Goal: Information Seeking & Learning: Learn about a topic

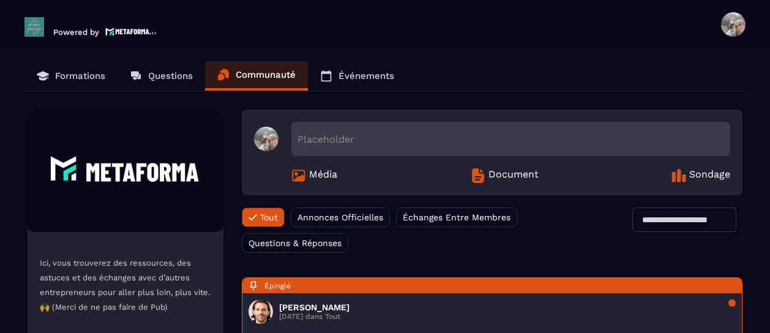
click at [83, 73] on p "Formations" at bounding box center [80, 75] width 50 height 11
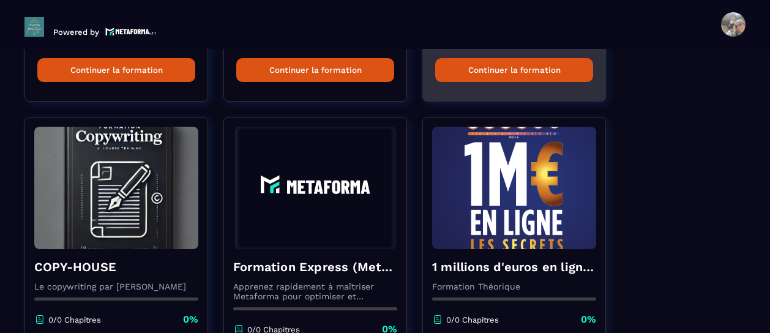
scroll to position [464, 0]
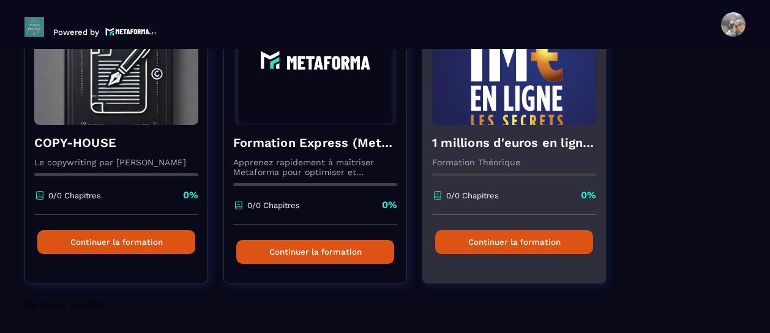
click at [512, 236] on button "Continuer la formation" at bounding box center [514, 242] width 158 height 24
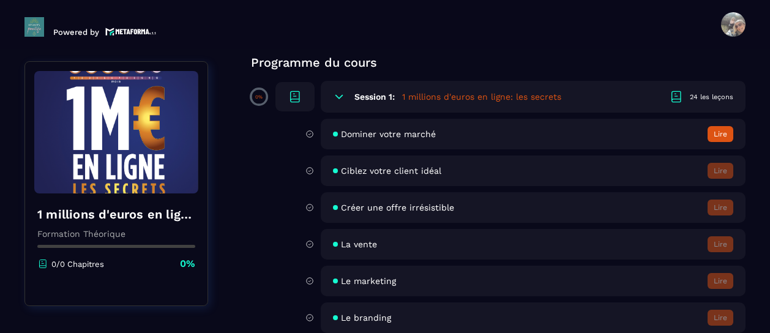
scroll to position [110, 0]
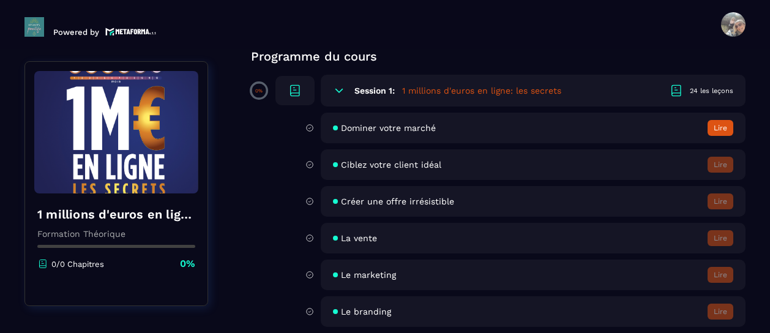
click at [715, 130] on button "Lire" at bounding box center [721, 128] width 26 height 16
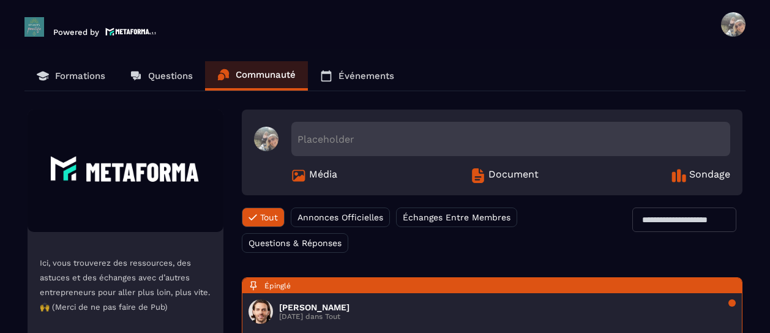
click at [732, 19] on span at bounding box center [733, 24] width 24 height 24
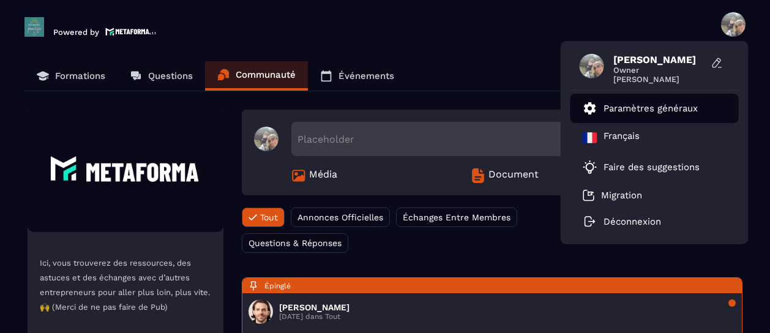
click at [624, 109] on p "Paramètres généraux" at bounding box center [651, 108] width 94 height 11
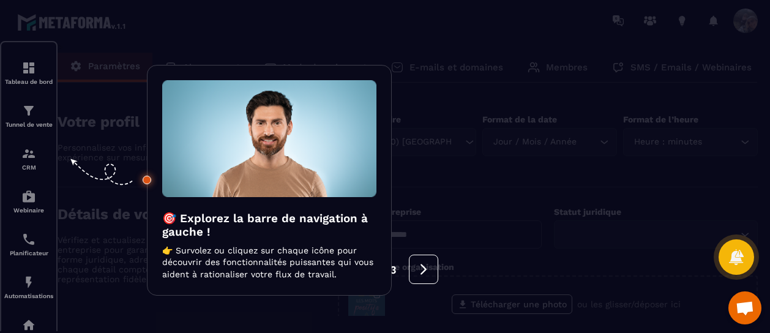
click at [26, 72] on div at bounding box center [385, 166] width 770 height 333
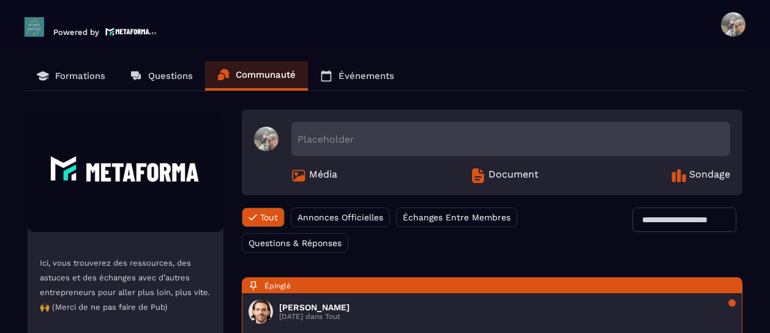
click at [736, 19] on span at bounding box center [733, 24] width 24 height 24
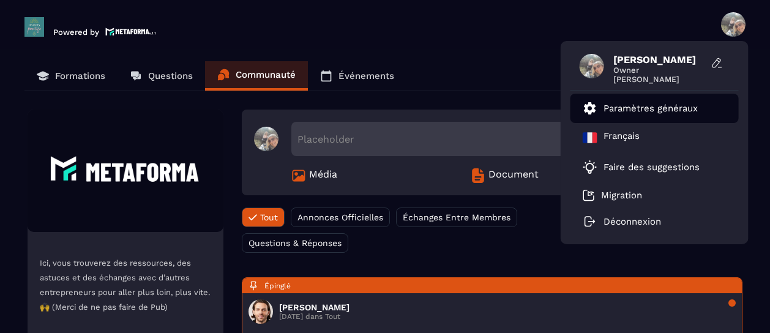
click at [589, 111] on icon at bounding box center [590, 108] width 12 height 12
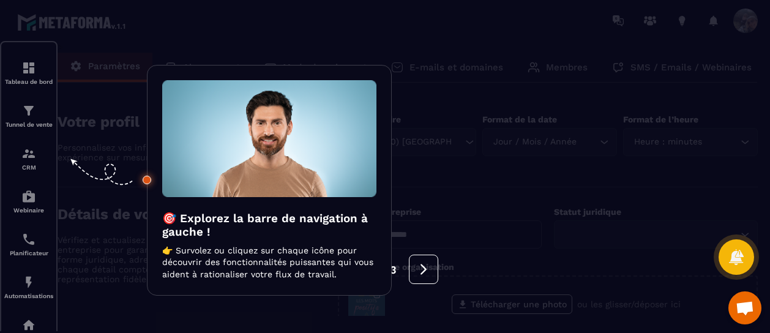
click at [23, 83] on div at bounding box center [385, 166] width 770 height 333
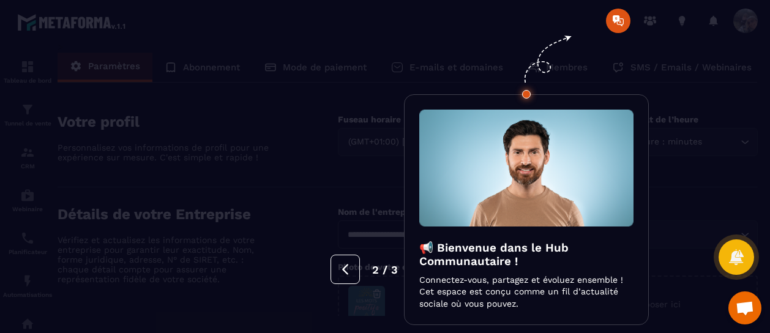
click at [354, 265] on button at bounding box center [345, 269] width 29 height 29
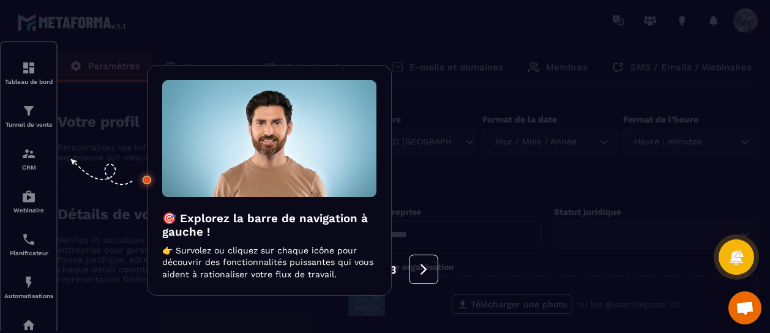
click at [28, 69] on div at bounding box center [385, 166] width 770 height 333
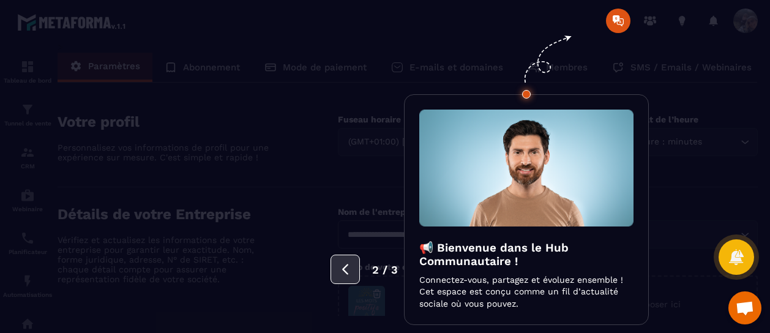
click at [352, 274] on icon at bounding box center [345, 269] width 13 height 13
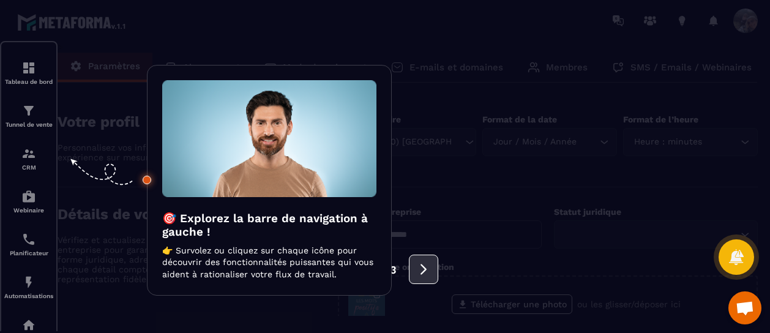
click at [429, 268] on icon at bounding box center [423, 269] width 13 height 13
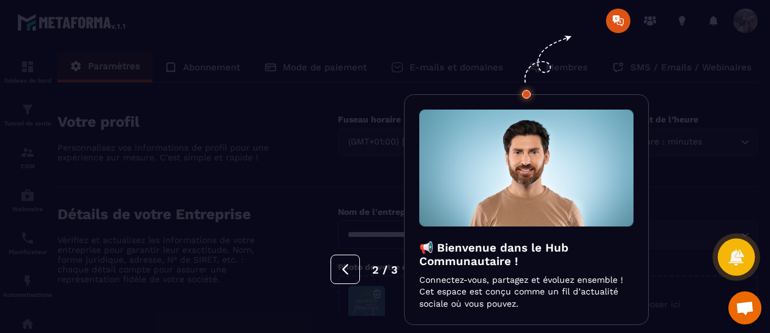
click at [739, 258] on icon at bounding box center [735, 257] width 15 height 17
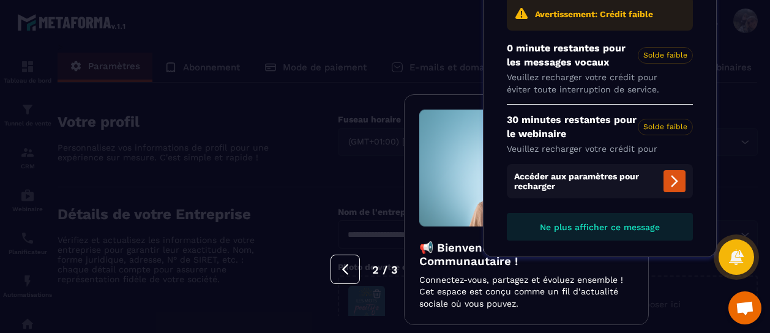
click at [742, 306] on span "Ouvrir le chat" at bounding box center [745, 309] width 20 height 16
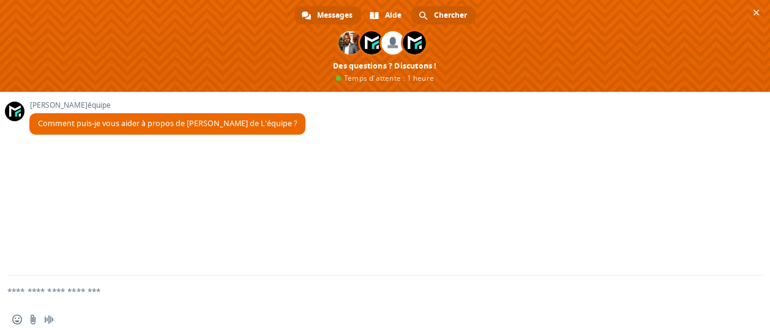
click at [432, 14] on link "Chercher" at bounding box center [443, 15] width 64 height 18
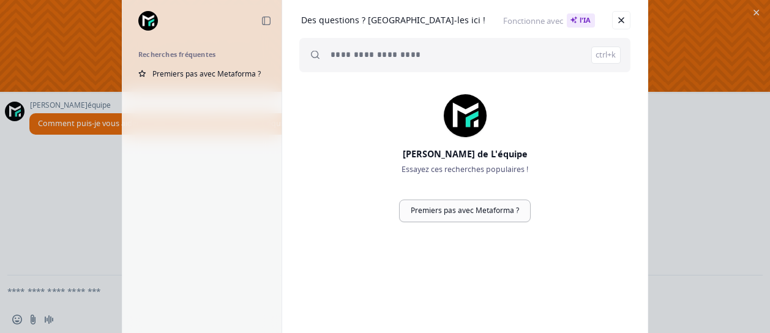
click at [459, 206] on link "Premiers pas avec Metaforma ?" at bounding box center [465, 211] width 132 height 23
type input "**********"
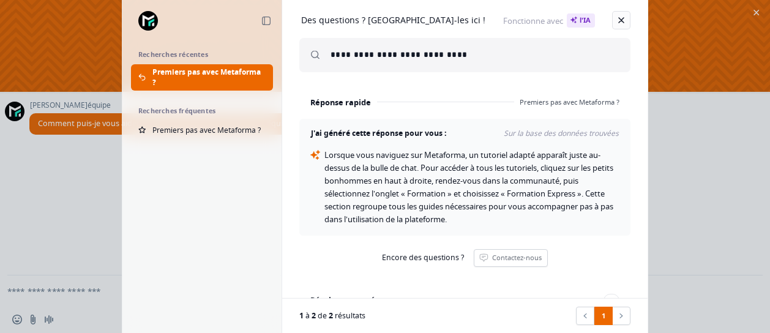
click at [627, 20] on link at bounding box center [621, 20] width 18 height 18
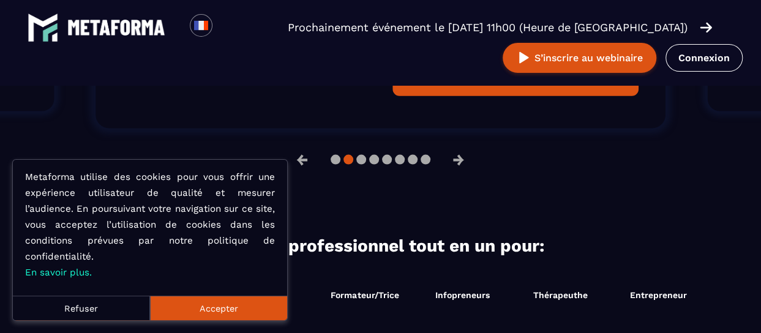
scroll to position [1250, 0]
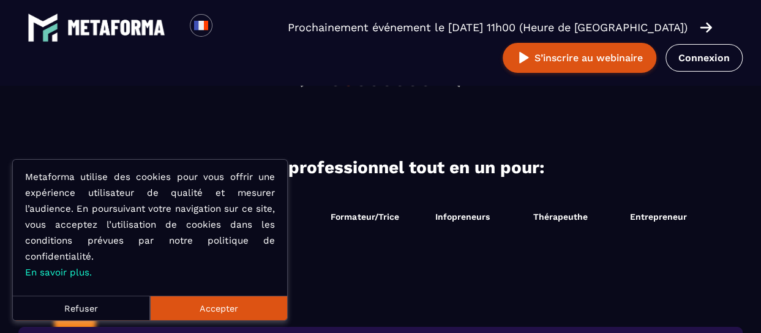
click at [96, 304] on button "Refuser" at bounding box center [81, 308] width 137 height 24
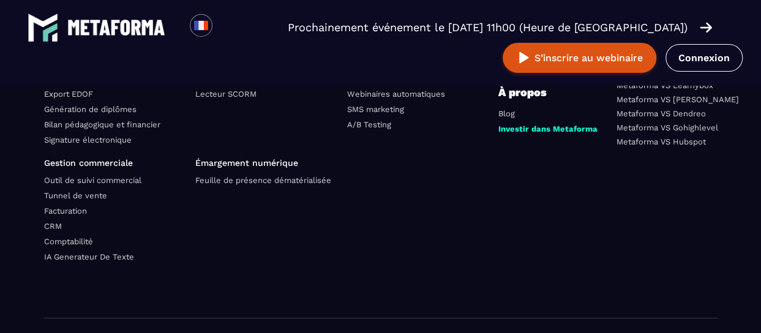
scroll to position [4528, 0]
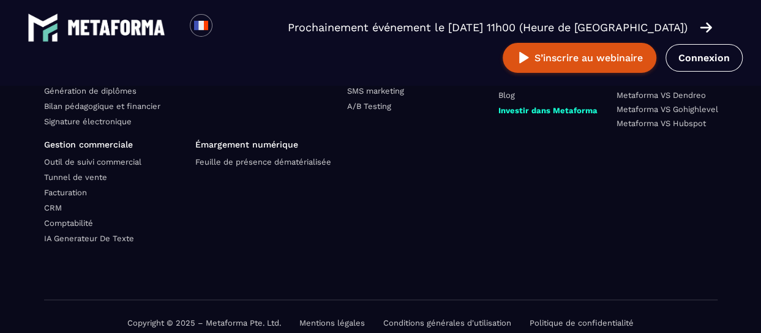
scroll to position [672, 0]
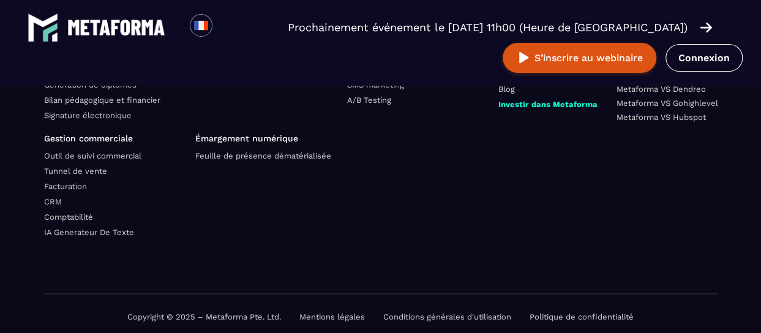
click at [449, 312] on link "Conditions générales d'utilisation" at bounding box center [447, 316] width 128 height 9
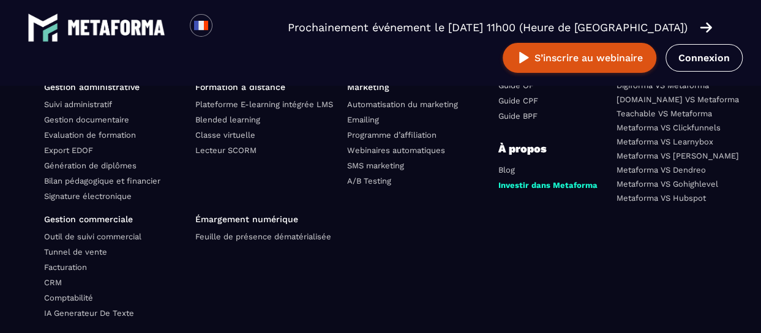
scroll to position [2241, 0]
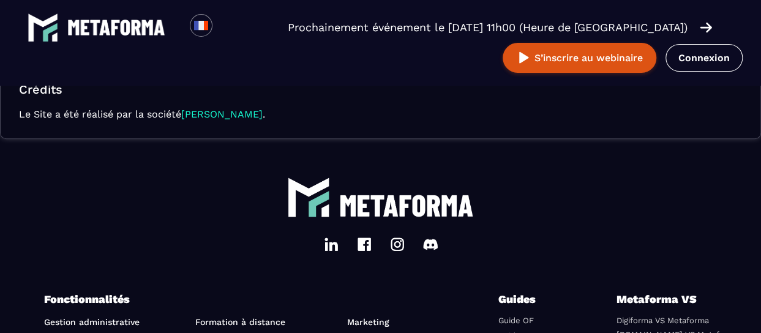
scroll to position [361, 0]
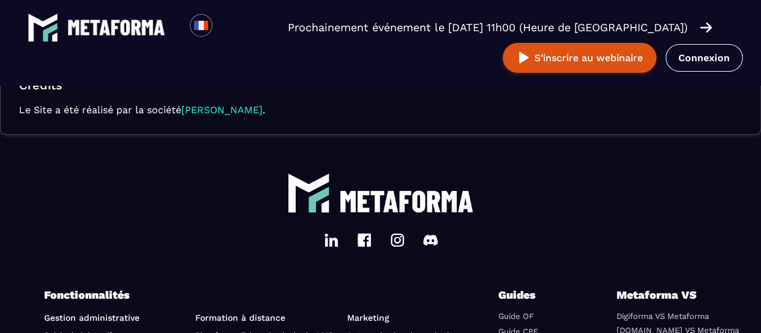
click at [333, 234] on img at bounding box center [331, 240] width 15 height 15
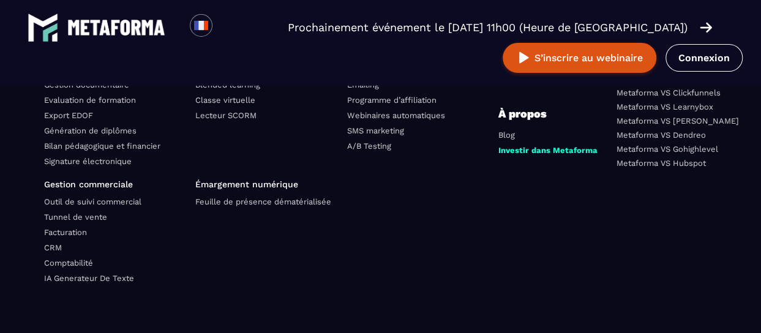
scroll to position [672, 0]
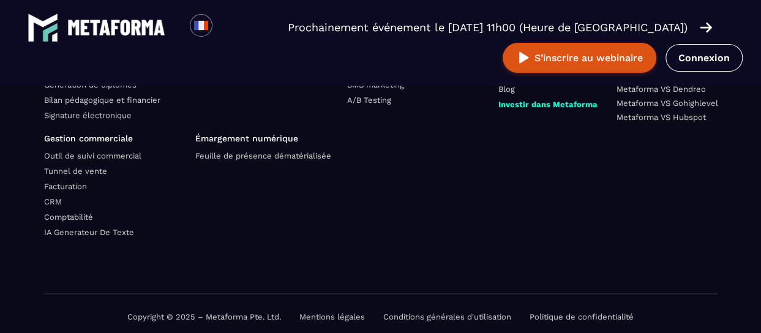
click at [345, 312] on link "Mentions légales" at bounding box center [332, 316] width 66 height 9
click at [322, 312] on link "Mentions légales" at bounding box center [332, 316] width 66 height 9
click at [557, 312] on link "Politique de confidentialité" at bounding box center [582, 316] width 104 height 9
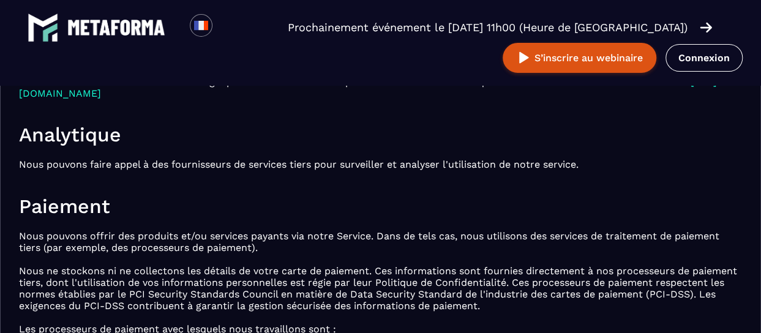
scroll to position [4328, 0]
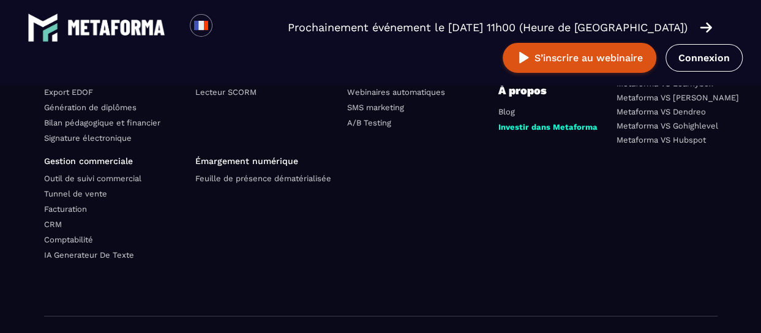
click at [334, 332] on link "Mentions légales" at bounding box center [332, 339] width 66 height 9
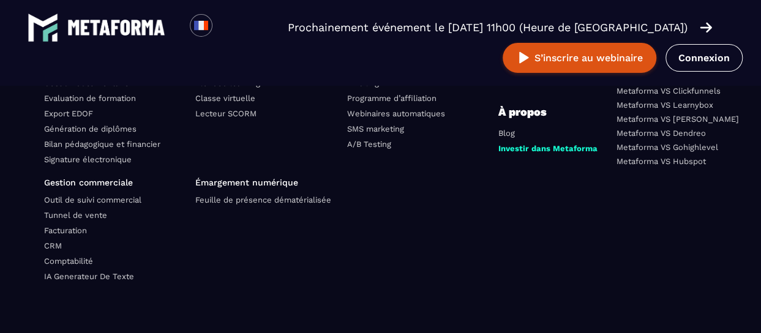
scroll to position [672, 0]
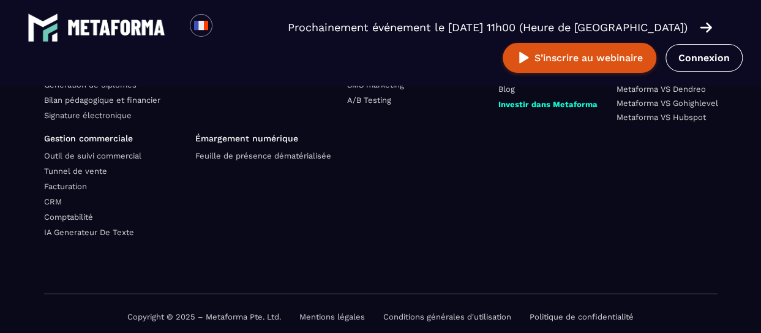
click at [542, 312] on link "Politique de confidentialité" at bounding box center [582, 316] width 104 height 9
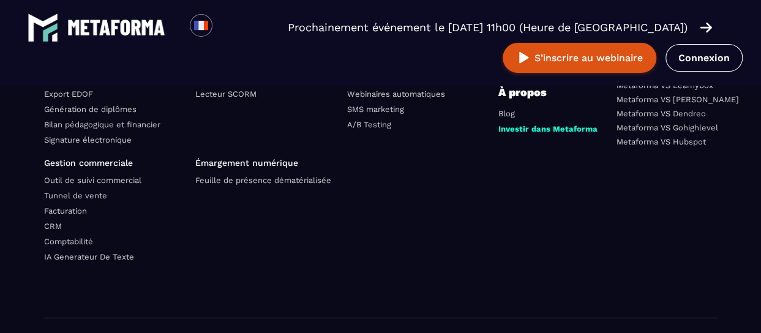
scroll to position [4527, 0]
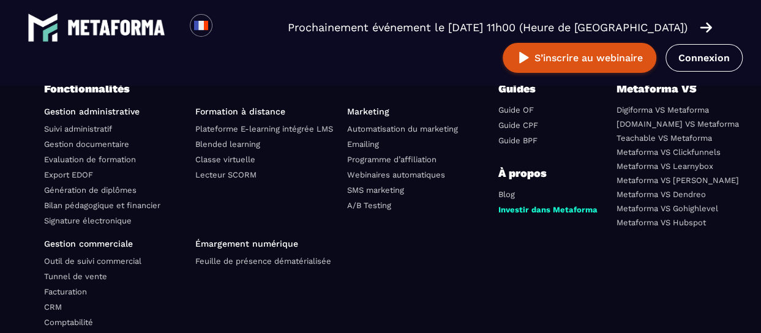
scroll to position [569, 0]
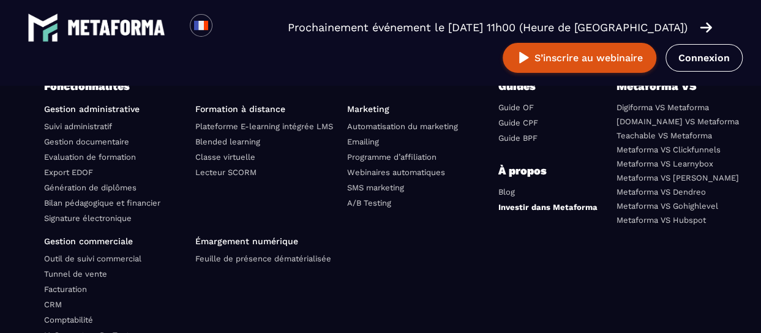
click at [542, 203] on link "Investir dans Metaforma" at bounding box center [547, 207] width 99 height 9
